Goal: Transaction & Acquisition: Purchase product/service

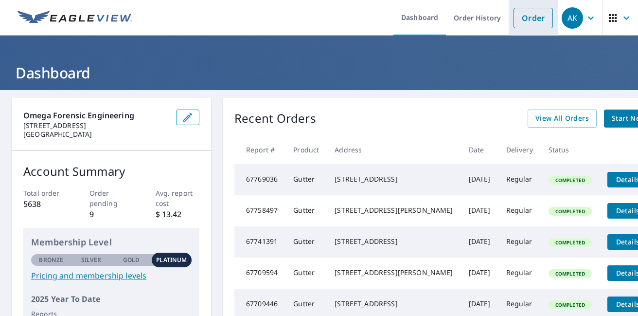
click at [544, 15] on link "Order" at bounding box center [532, 18] width 39 height 20
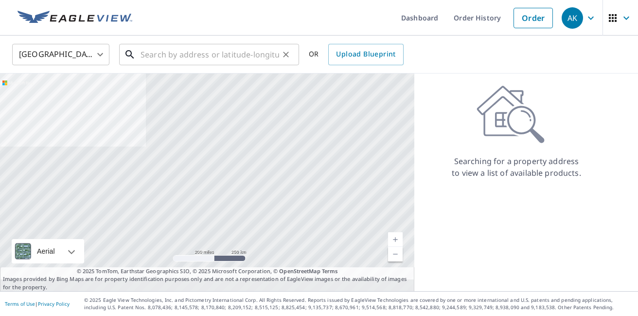
click at [231, 53] on input "text" at bounding box center [210, 54] width 139 height 27
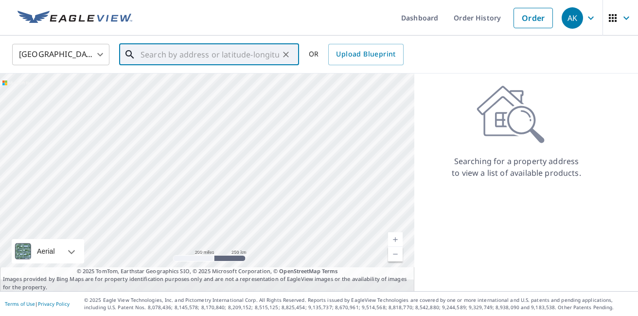
paste input "[STREET_ADDRESS]"
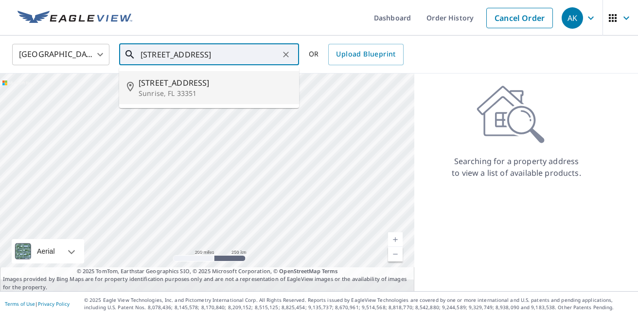
click at [167, 85] on span "[STREET_ADDRESS]" at bounding box center [215, 83] width 153 height 12
type input "[STREET_ADDRESS][PERSON_NAME]"
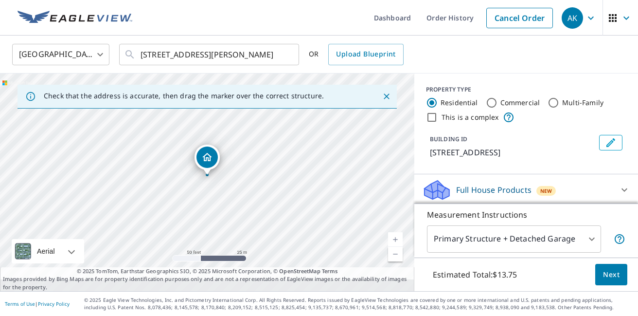
click at [609, 268] on span "Next" at bounding box center [611, 274] width 17 height 12
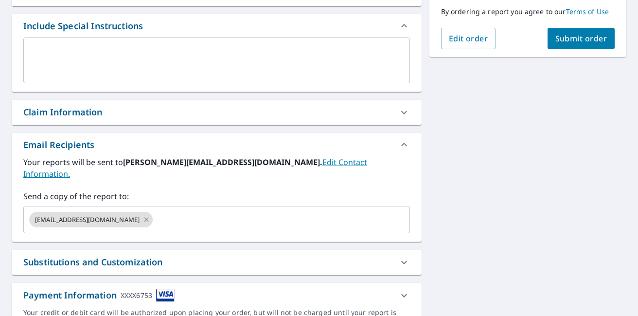
scroll to position [257, 0]
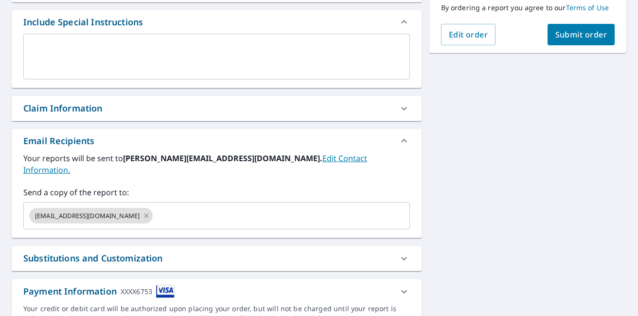
click at [154, 115] on div "Claim Information" at bounding box center [217, 108] width 410 height 25
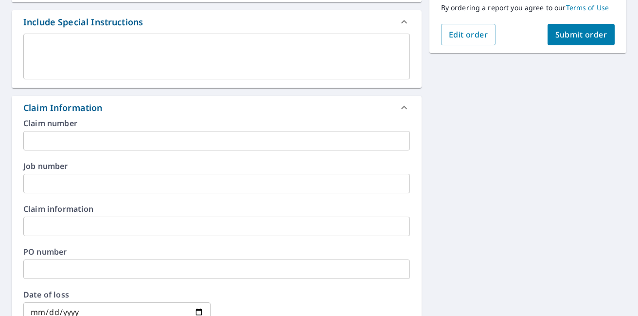
click at [80, 140] on input "text" at bounding box center [216, 140] width 386 height 19
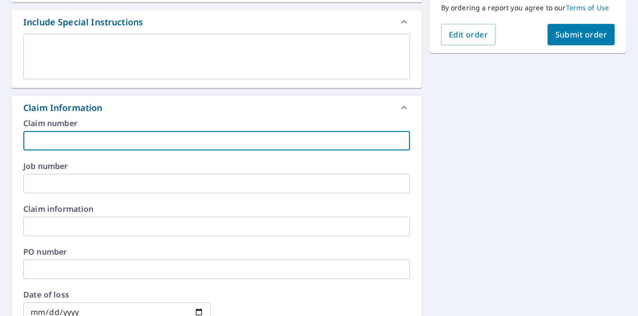
paste input "[STREET_ADDRESS]"
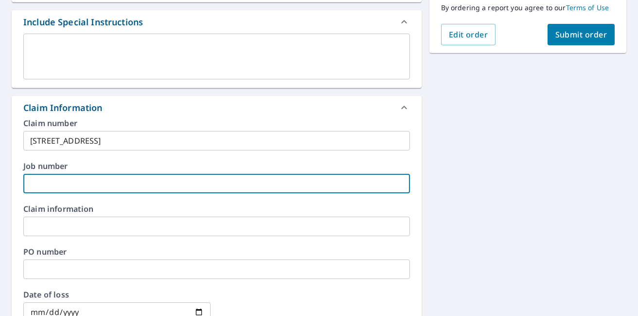
click at [83, 181] on input "text" at bounding box center [216, 183] width 386 height 19
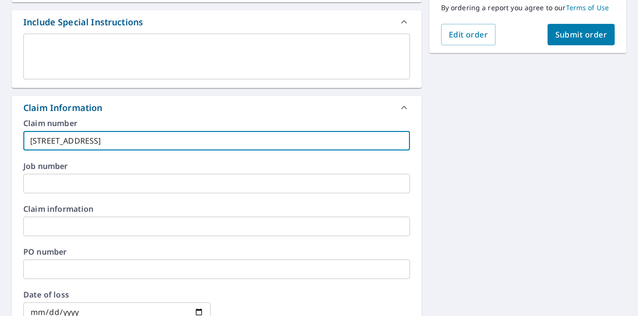
click at [208, 142] on input "[STREET_ADDRESS]" at bounding box center [216, 140] width 386 height 19
paste input "24927 [PERSON_NAME] Windstorm"
type input "24927 [PERSON_NAME] Windstorm"
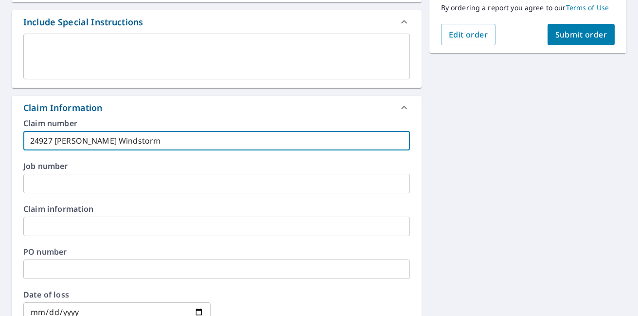
click at [169, 181] on input "text" at bounding box center [216, 183] width 386 height 19
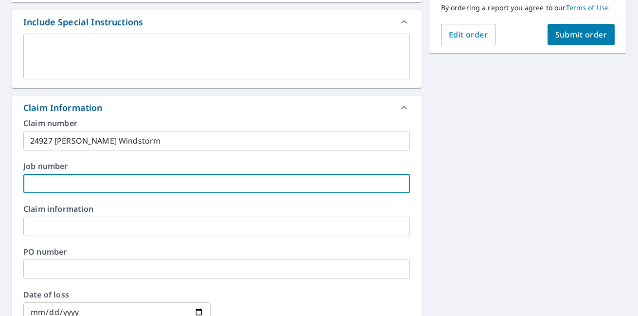
paste input "24927 [PERSON_NAME] Windstorm"
type input "24927 [PERSON_NAME] Windstorm"
click at [566, 37] on span "Submit order" at bounding box center [581, 34] width 52 height 11
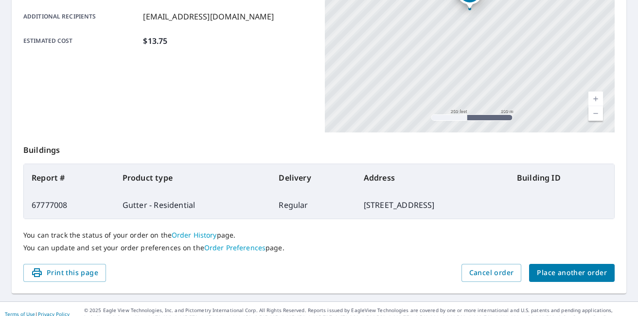
click at [185, 56] on div "Product type Gutter - Residential Delivery method Regular Delivery by [DATE] 6:…" at bounding box center [168, 10] width 290 height 243
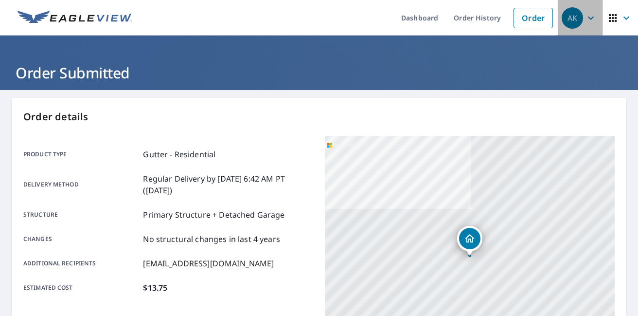
click at [595, 18] on icon "button" at bounding box center [591, 18] width 12 height 12
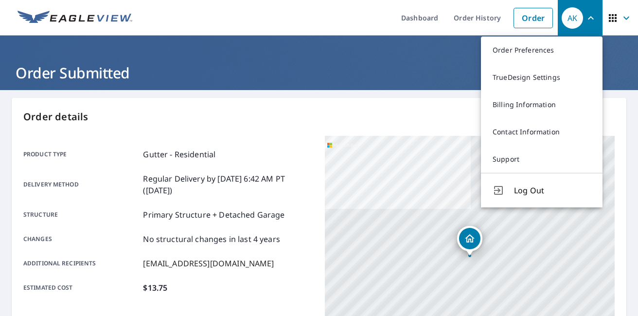
click at [523, 188] on span "Log Out" at bounding box center [552, 190] width 77 height 12
